Goal: Information Seeking & Learning: Find contact information

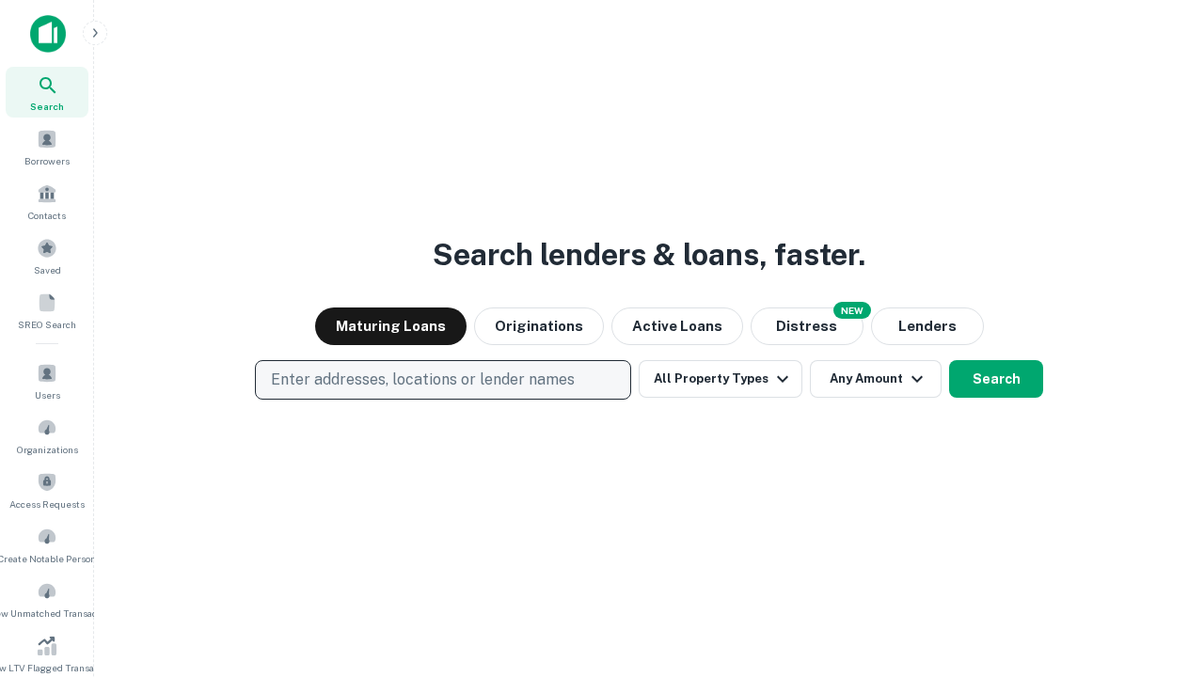
click at [442, 380] on p "Enter addresses, locations or lender names" at bounding box center [423, 380] width 304 height 23
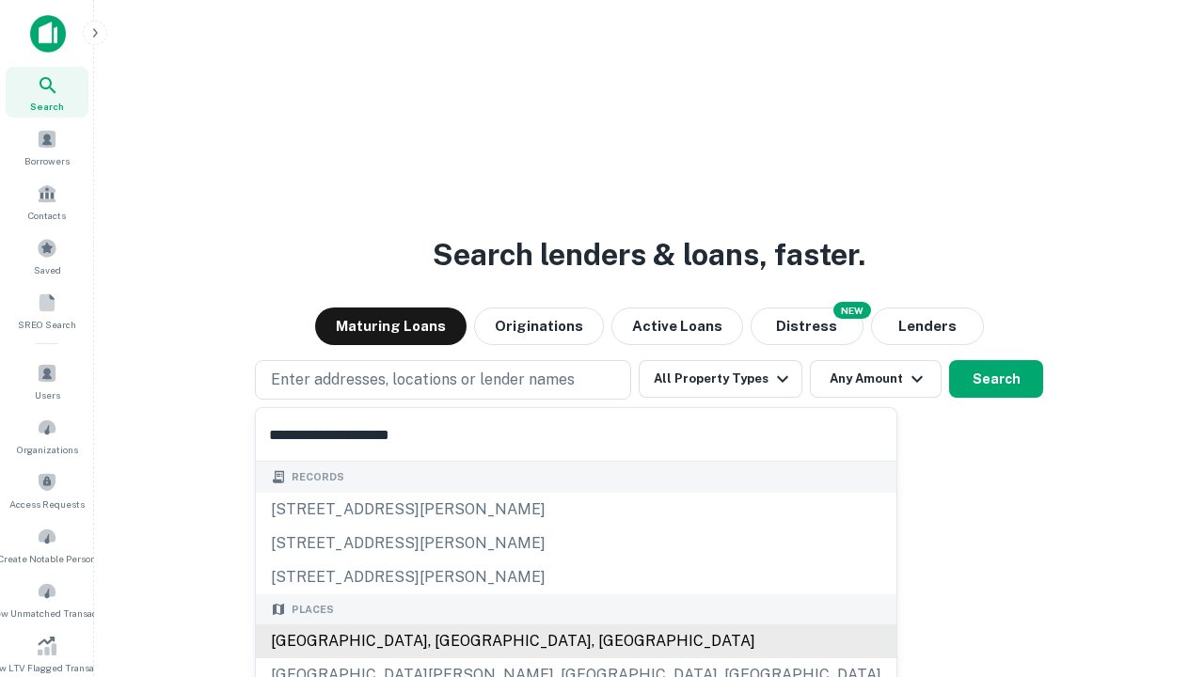
click at [450, 641] on div "[GEOGRAPHIC_DATA], [GEOGRAPHIC_DATA], [GEOGRAPHIC_DATA]" at bounding box center [576, 641] width 640 height 34
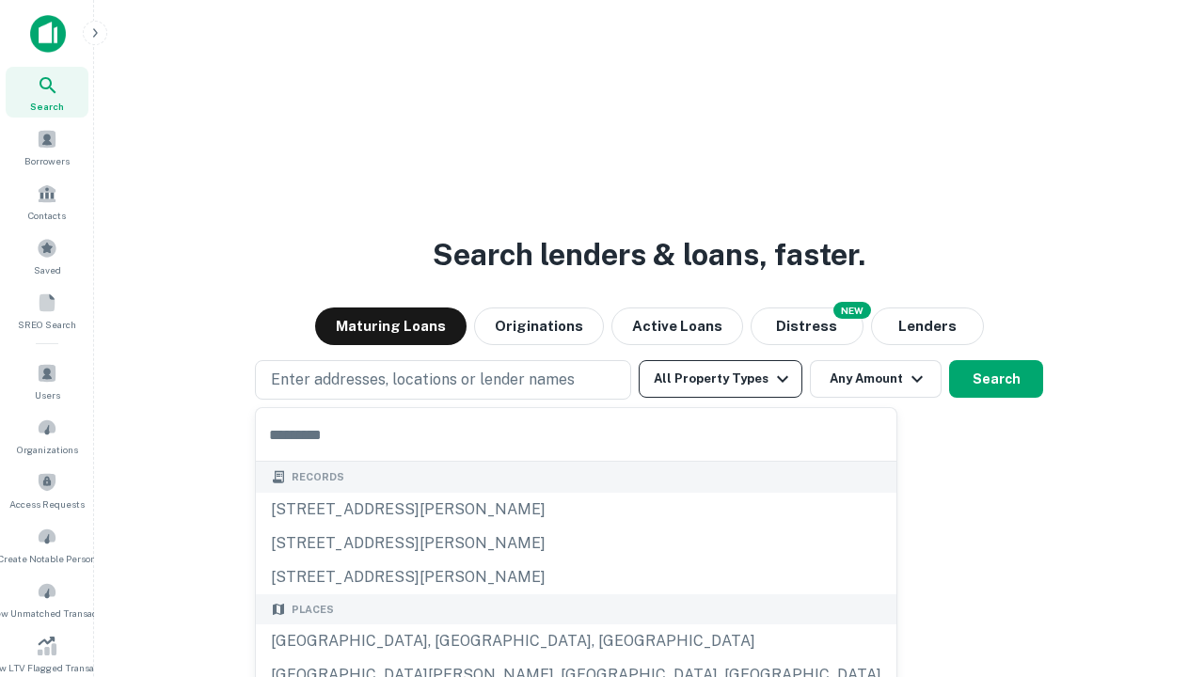
click at [720, 379] on button "All Property Types" at bounding box center [721, 379] width 164 height 38
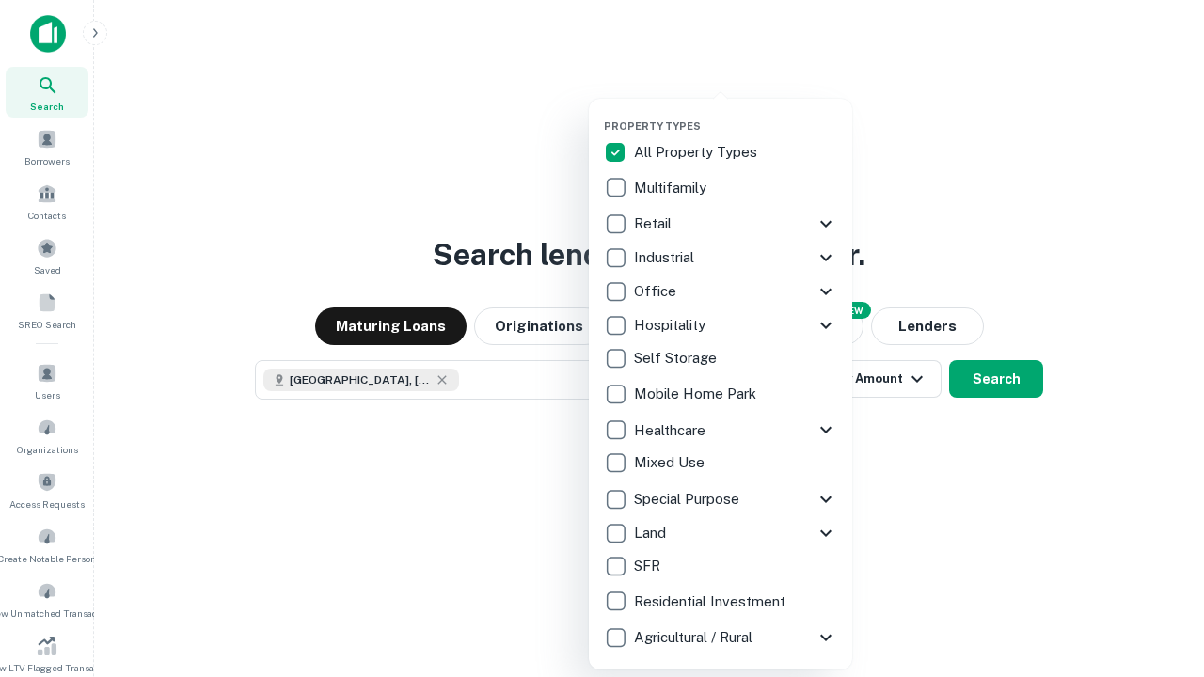
click at [735, 114] on button "button" at bounding box center [735, 114] width 263 height 1
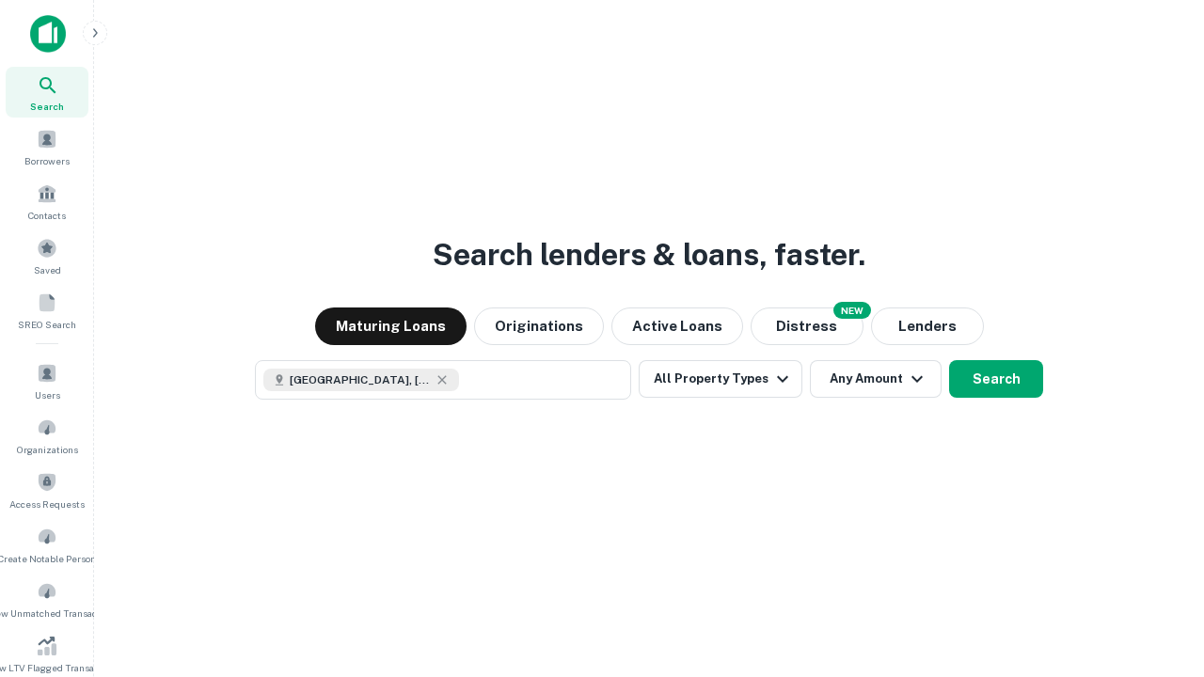
scroll to position [30, 0]
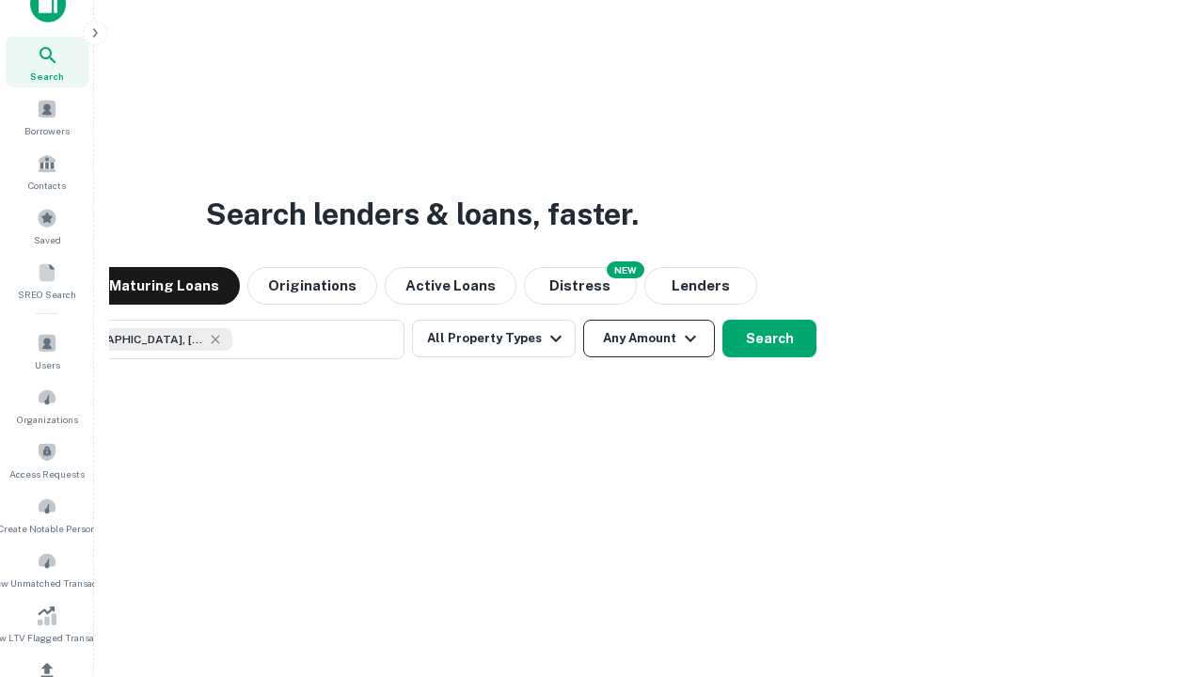
click at [583, 320] on button "Any Amount" at bounding box center [649, 339] width 132 height 38
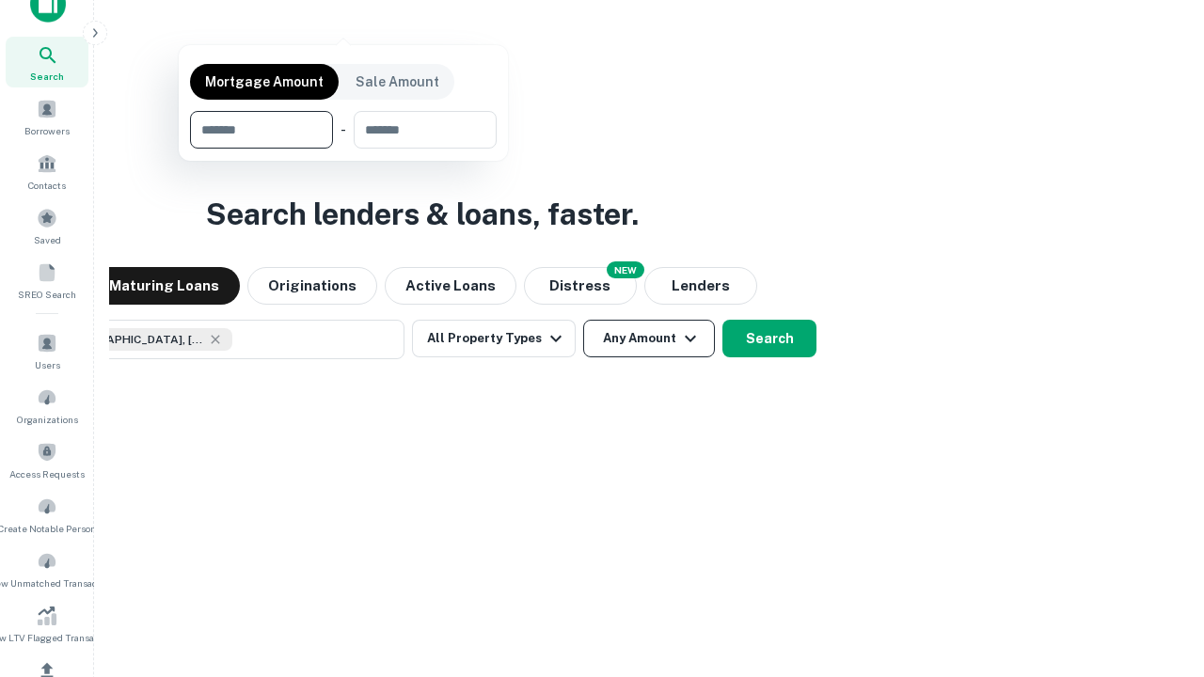
scroll to position [135, 532]
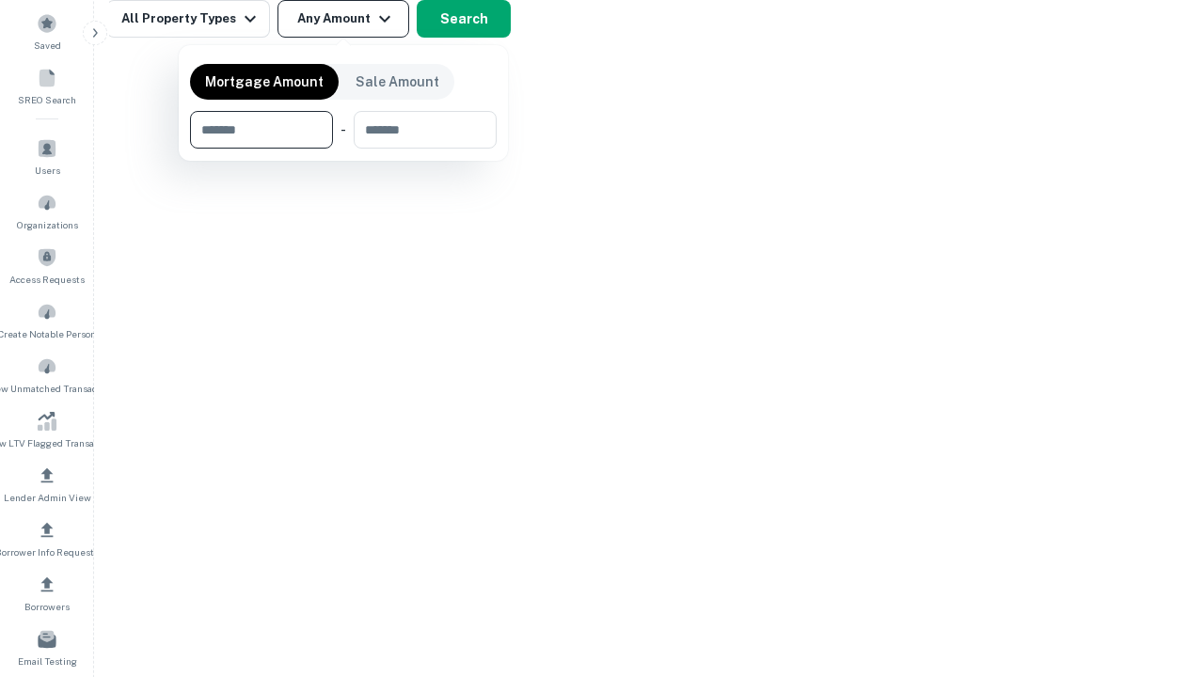
type input "*******"
click at [343, 149] on button "button" at bounding box center [343, 149] width 307 height 1
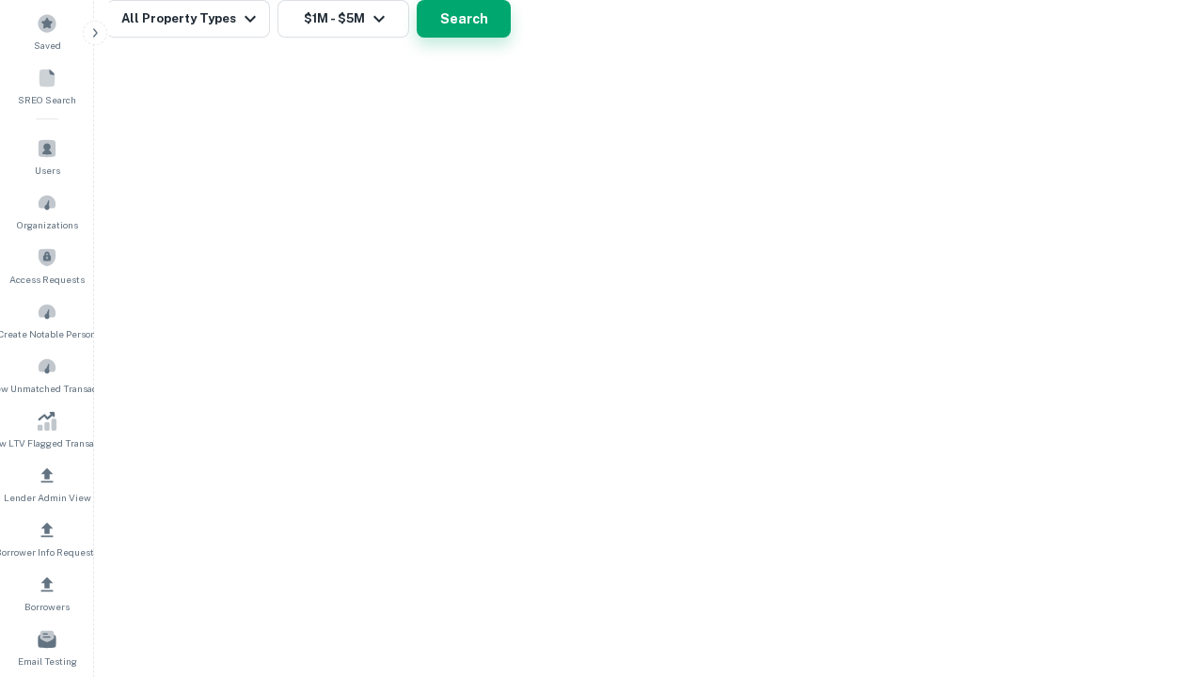
click at [511, 38] on button "Search" at bounding box center [464, 19] width 94 height 38
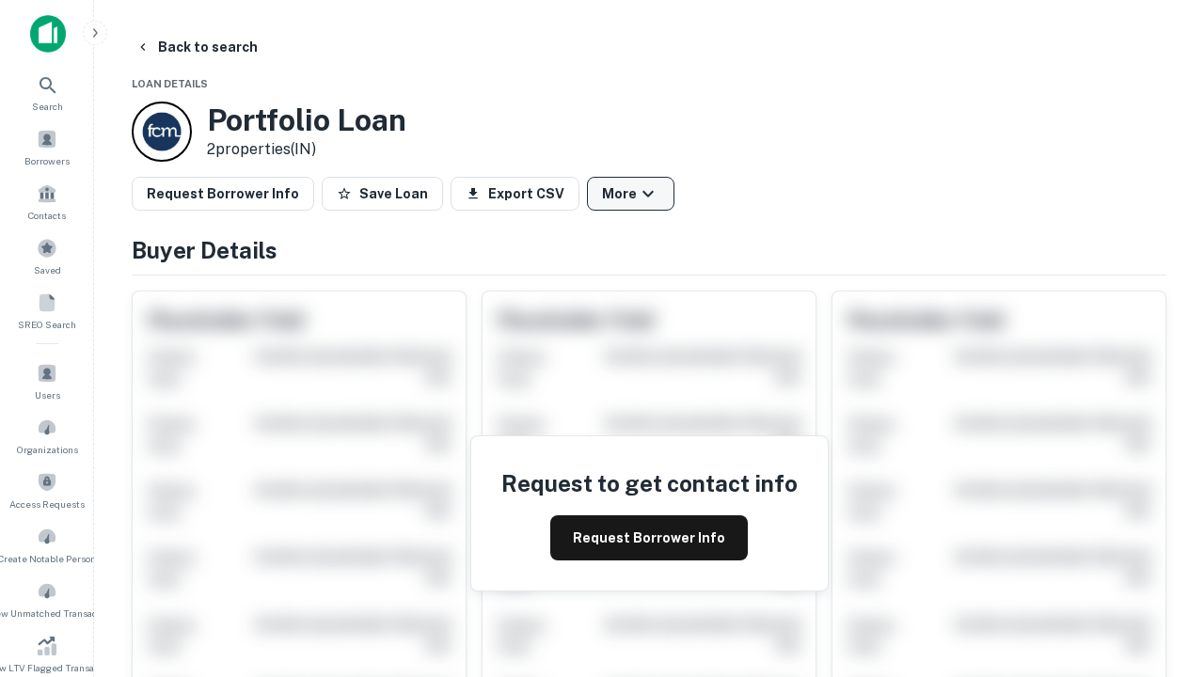
click at [630, 194] on button "More" at bounding box center [630, 194] width 87 height 34
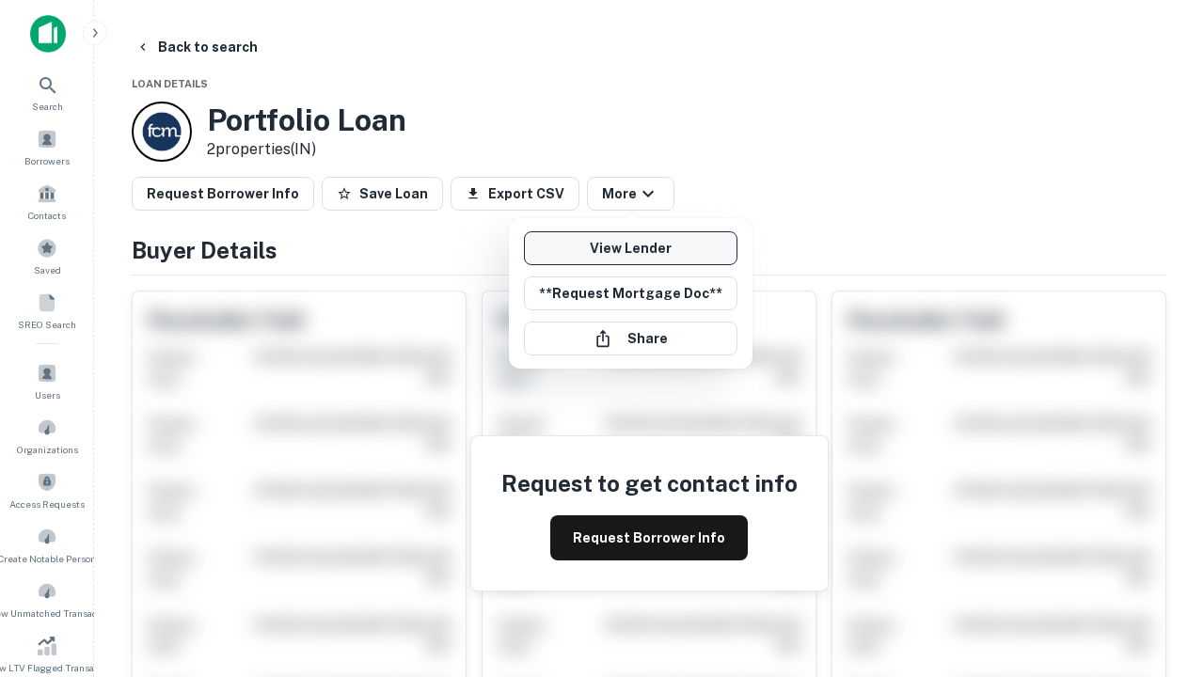
click at [630, 248] on link "View Lender" at bounding box center [630, 248] width 213 height 34
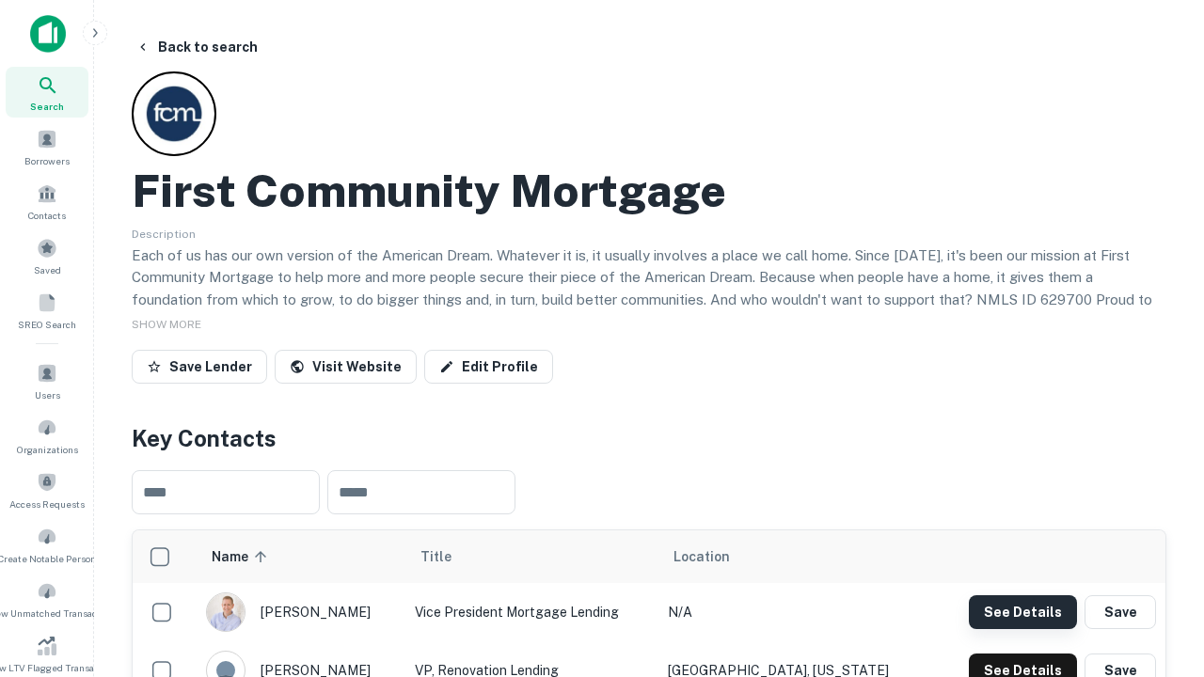
click at [1022, 611] on button "See Details" at bounding box center [1023, 612] width 108 height 34
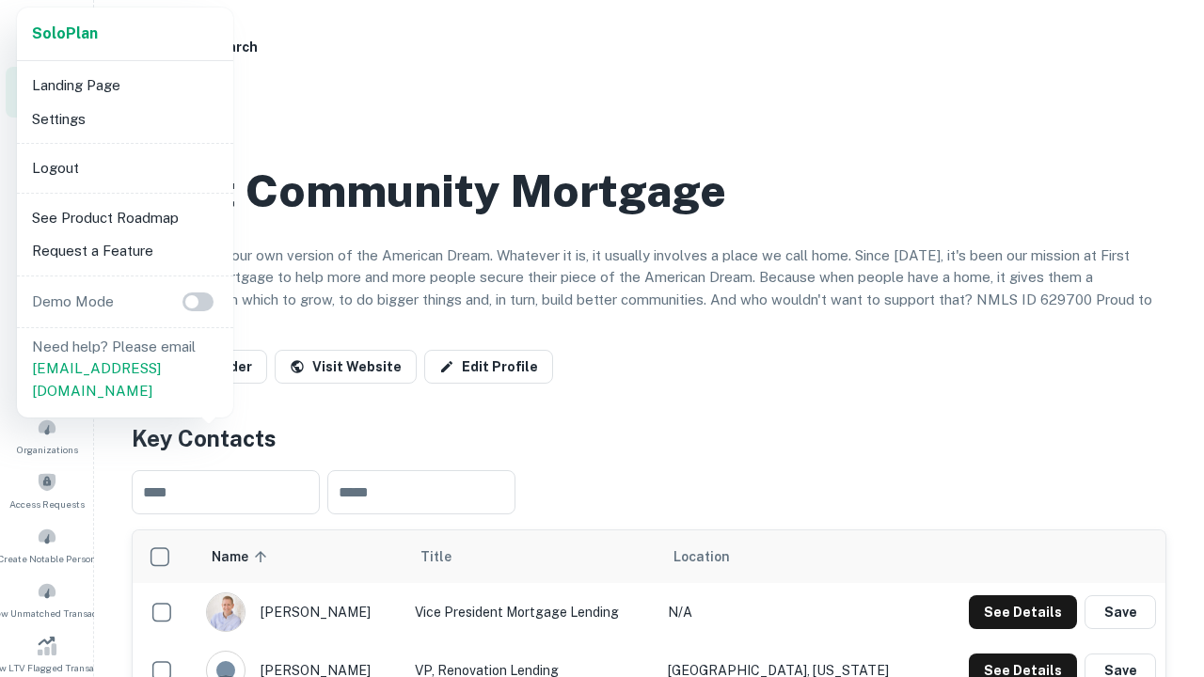
scroll to position [656, 0]
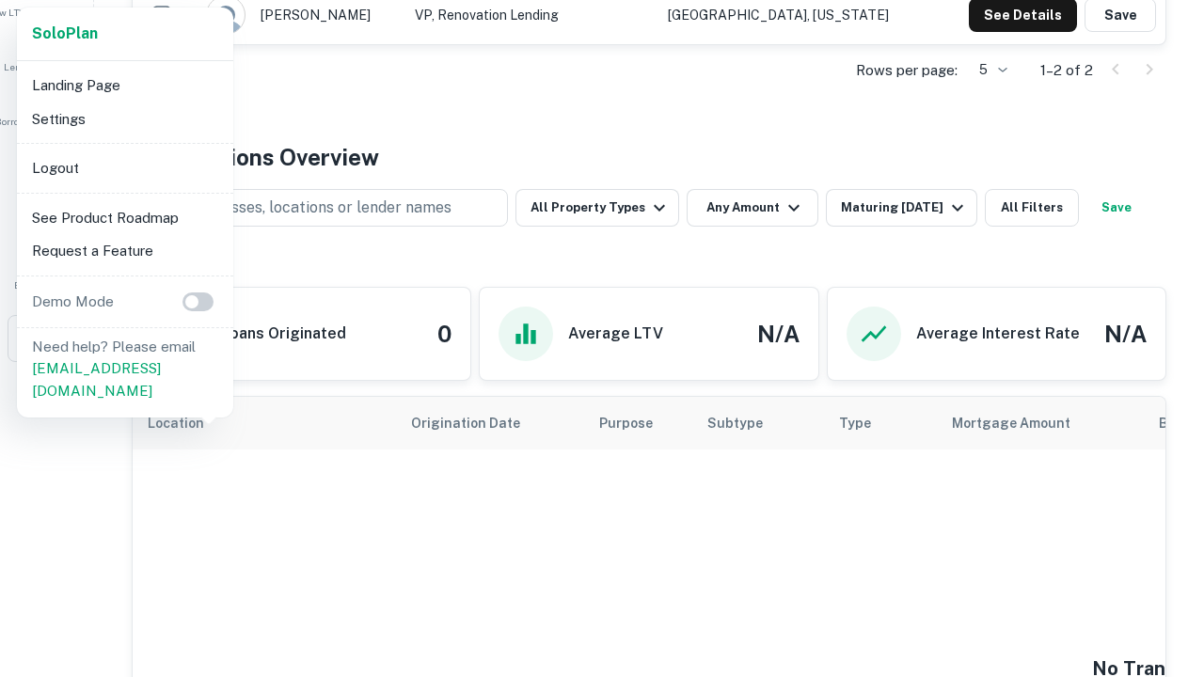
click at [124, 167] on li "Logout" at bounding box center [124, 168] width 201 height 34
